Goal: Find specific page/section: Find specific page/section

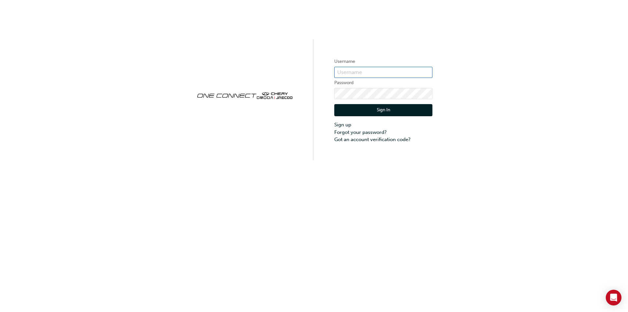
type input "Chau0112"
click at [404, 114] on button "Sign In" at bounding box center [383, 110] width 98 height 12
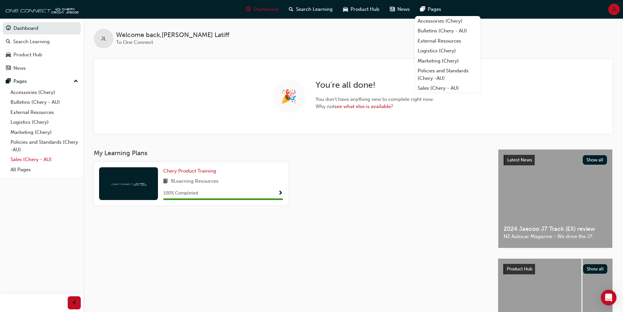
click at [26, 163] on link "Sales (Chery - AU)" at bounding box center [44, 159] width 73 height 10
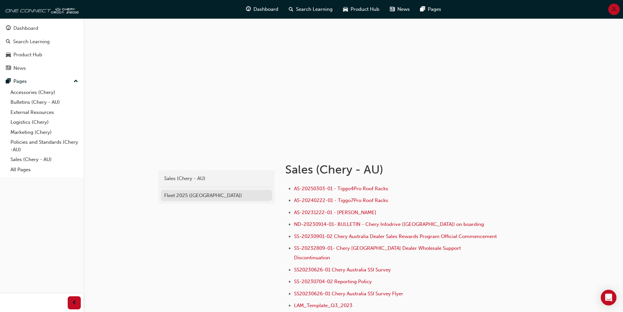
click at [201, 196] on div "Fleet 2025 ([GEOGRAPHIC_DATA])" at bounding box center [216, 196] width 105 height 8
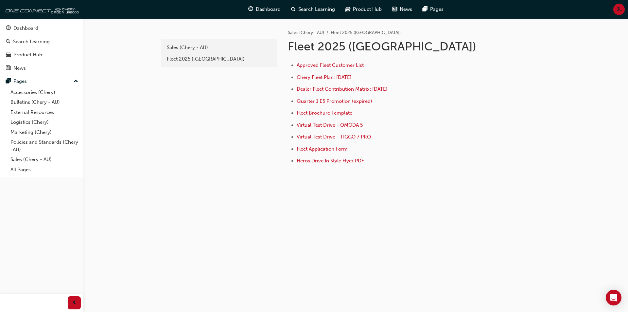
click at [344, 90] on span "Dealer Fleet Contribution Matrix: [DATE]" at bounding box center [342, 89] width 91 height 6
